Goal: Navigation & Orientation: Find specific page/section

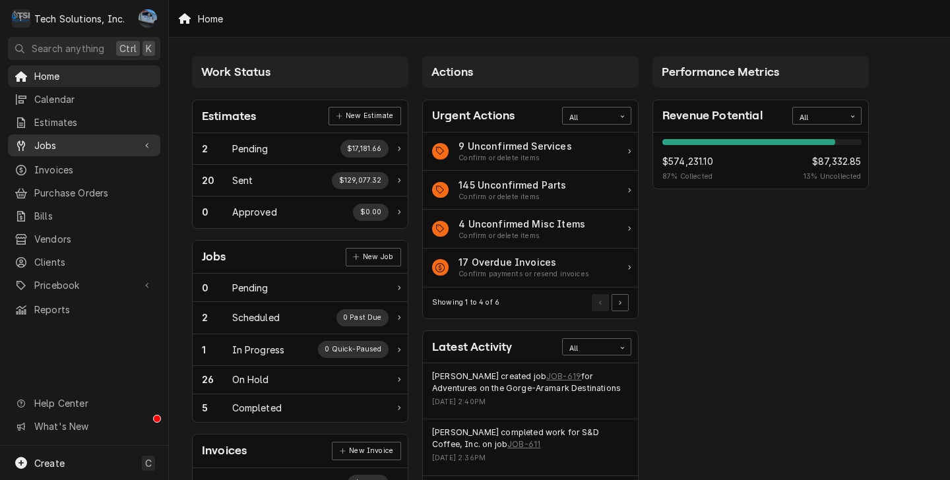
click at [70, 149] on link "Jobs" at bounding box center [84, 146] width 152 height 22
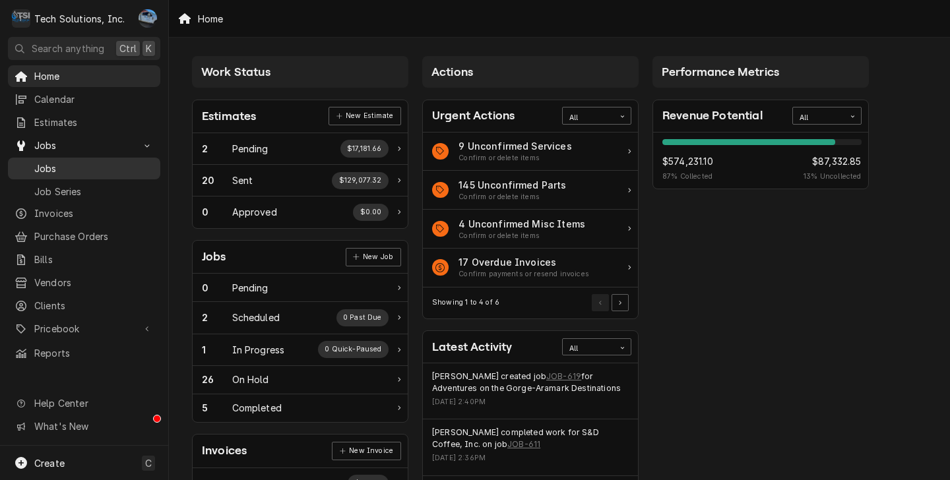
drag, startPoint x: 88, startPoint y: 160, endPoint x: 110, endPoint y: 205, distance: 50.2
click at [88, 162] on span "Jobs" at bounding box center [93, 169] width 119 height 14
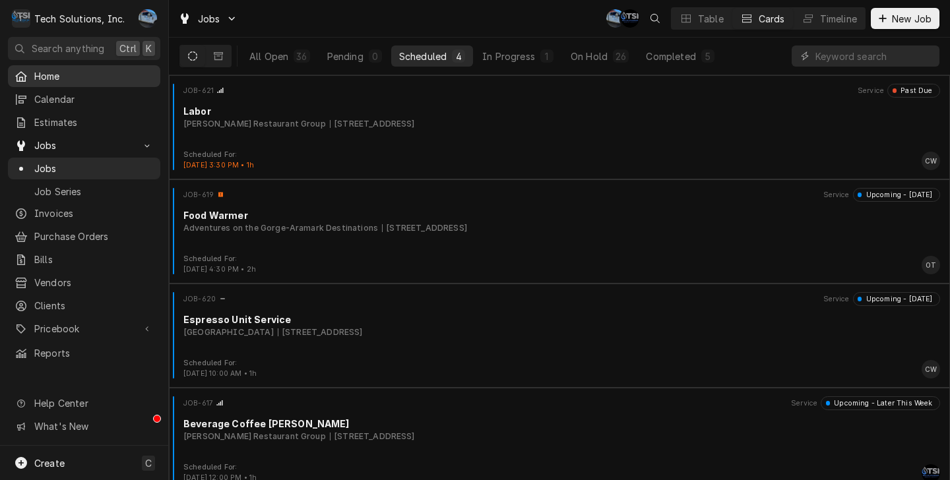
click at [77, 76] on span "Home" at bounding box center [93, 76] width 119 height 14
